Goal: Task Accomplishment & Management: Manage account settings

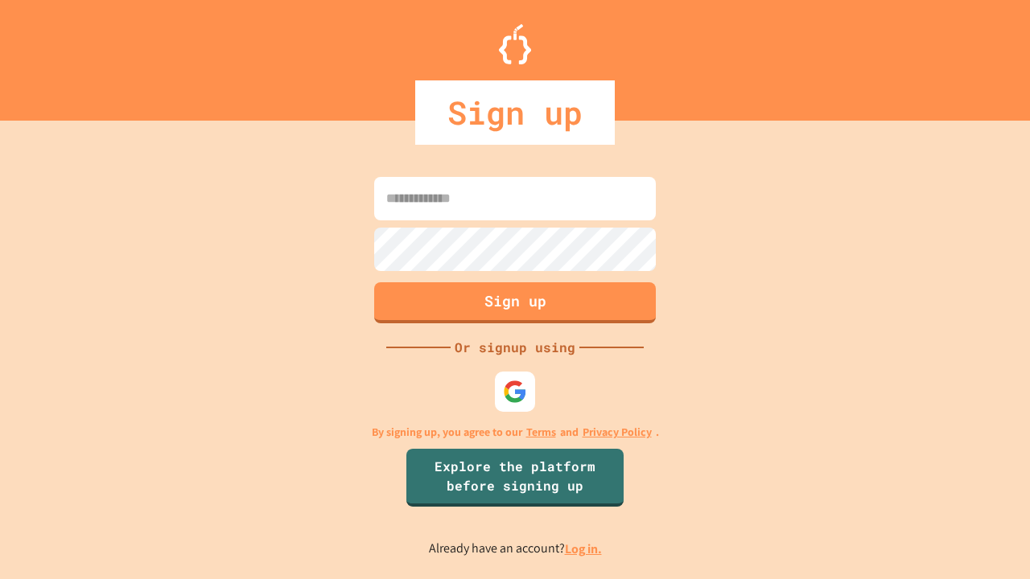
click at [584, 549] on link "Log in." at bounding box center [583, 549] width 37 height 17
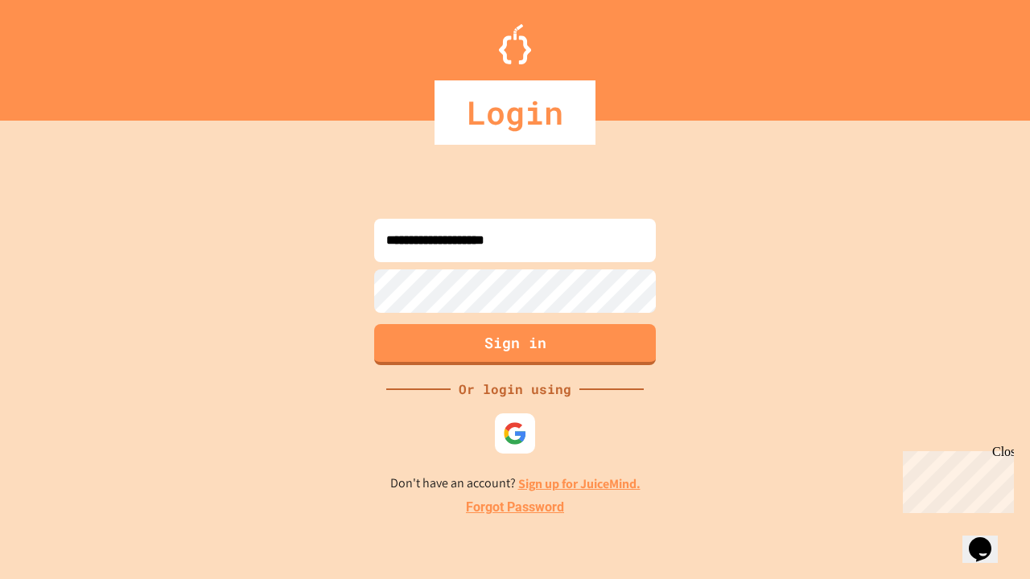
type input "**********"
